Goal: Task Accomplishment & Management: Manage account settings

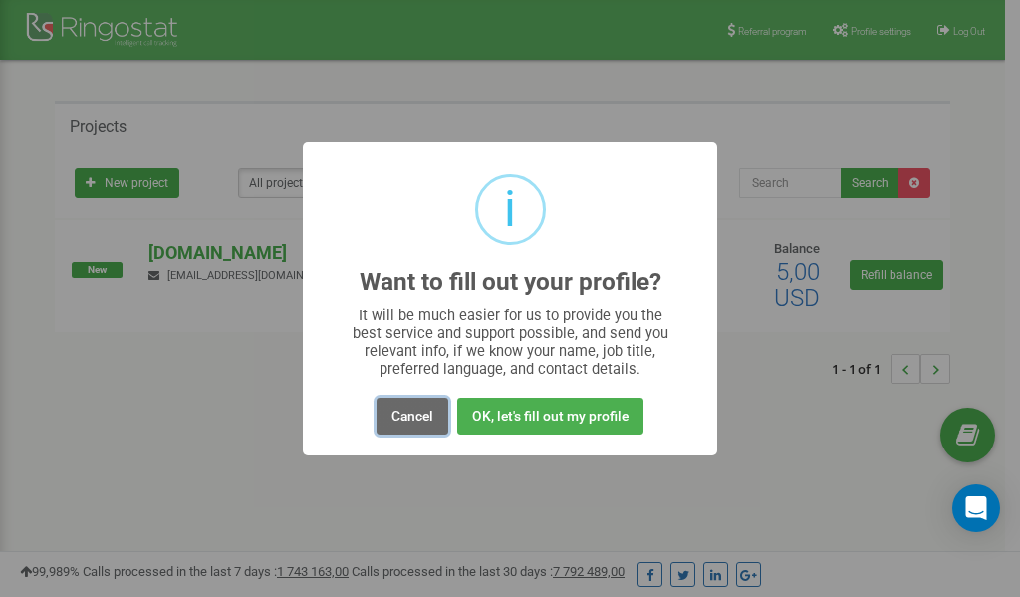
click at [409, 413] on button "Cancel" at bounding box center [412, 415] width 72 height 37
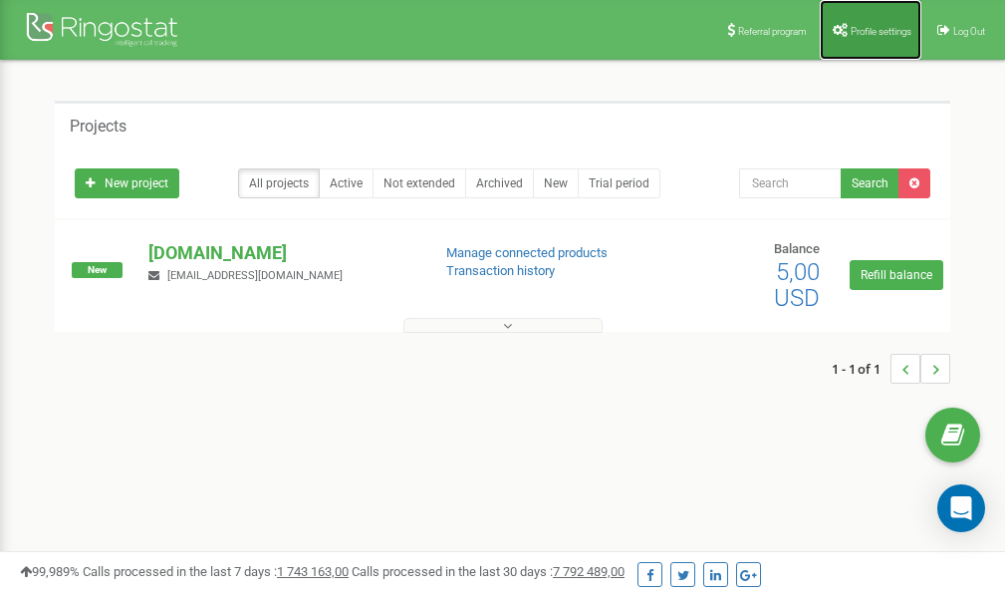
click at [877, 30] on span "Profile settings" at bounding box center [880, 31] width 61 height 11
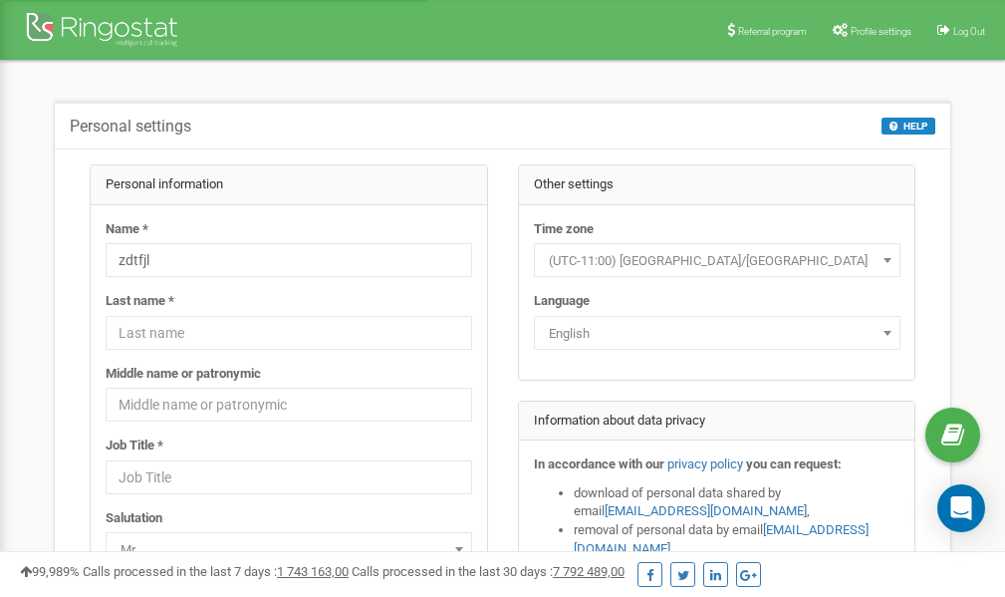
scroll to position [100, 0]
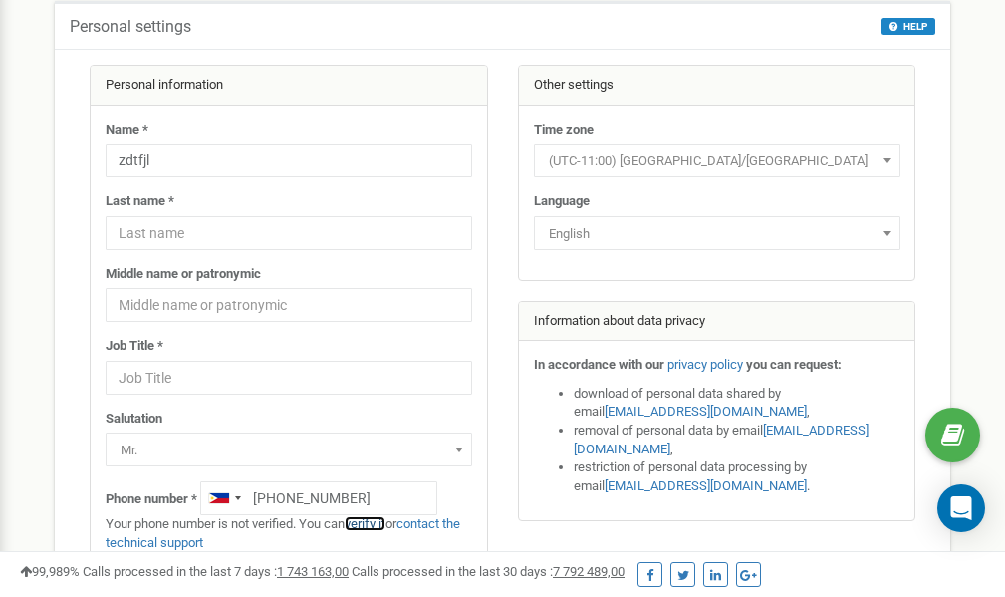
click at [374, 522] on link "verify it" at bounding box center [365, 523] width 41 height 15
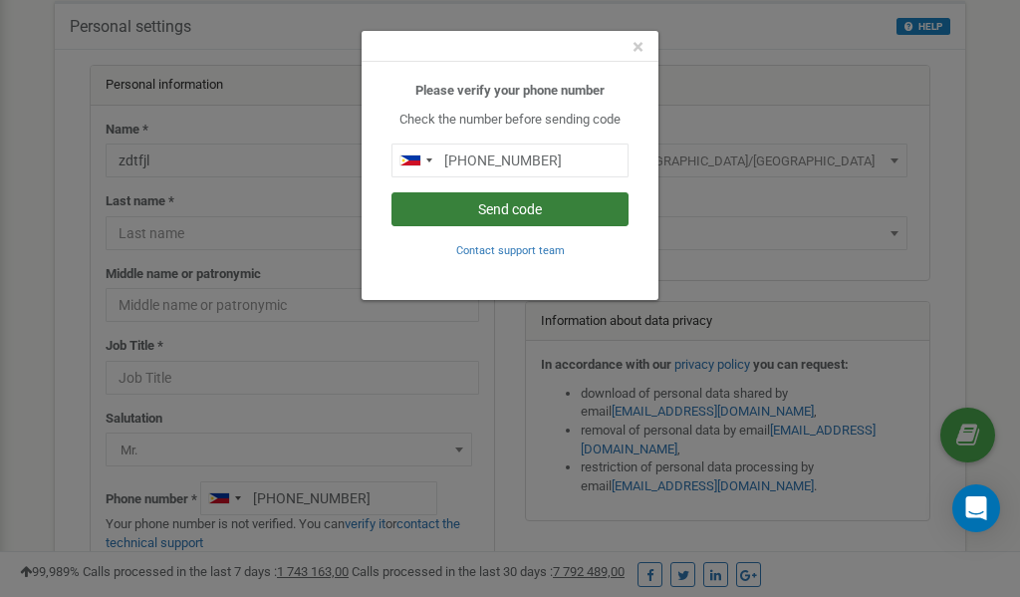
click at [528, 210] on button "Send code" at bounding box center [509, 209] width 237 height 34
